Goal: Task Accomplishment & Management: Manage account settings

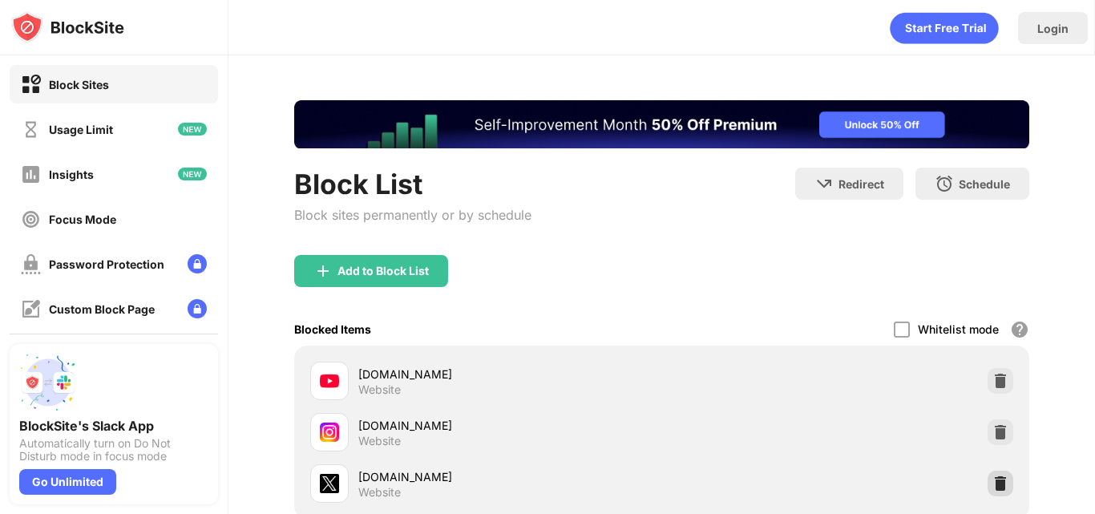
click at [987, 471] on div at bounding box center [1000, 483] width 26 height 26
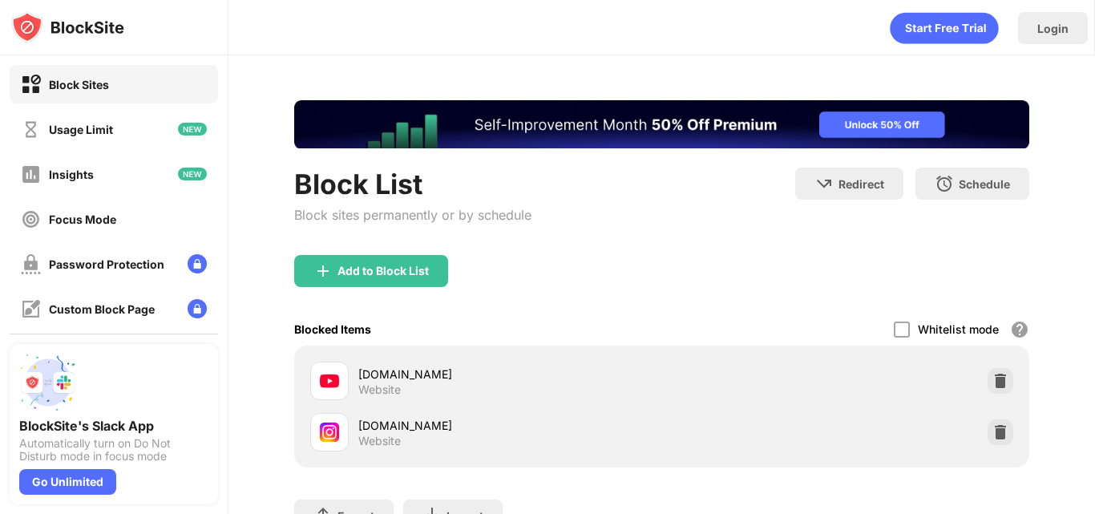
click at [987, 416] on div "[DOMAIN_NAME] Website" at bounding box center [662, 431] width 716 height 51
click at [987, 389] on div at bounding box center [1000, 381] width 26 height 26
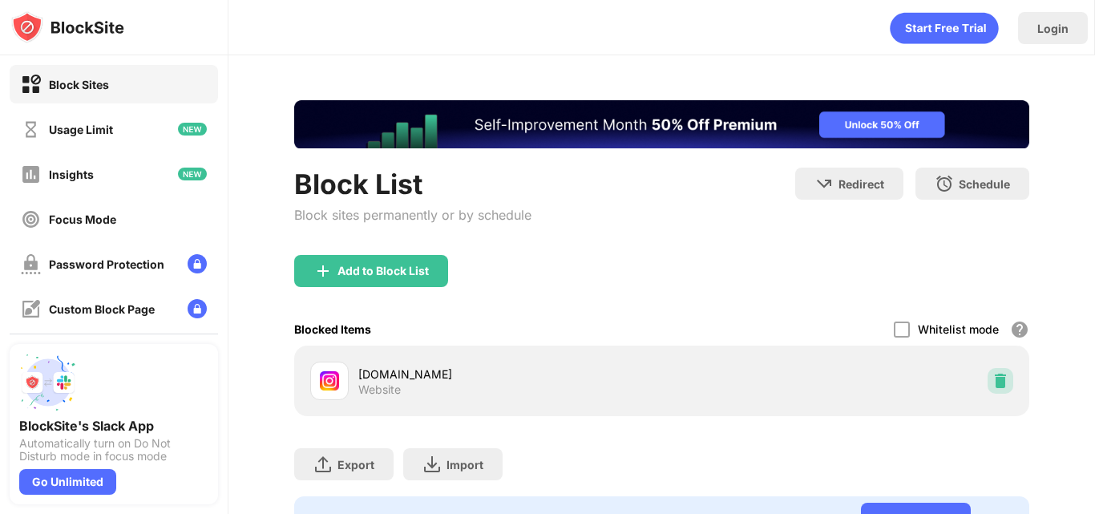
click at [987, 389] on div at bounding box center [1000, 381] width 26 height 26
